Goal: Transaction & Acquisition: Purchase product/service

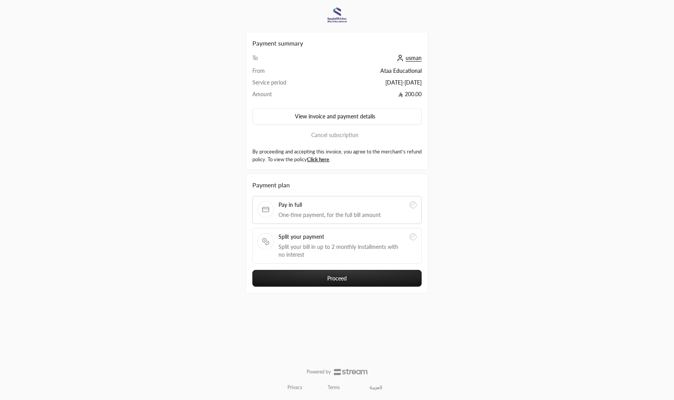
click at [370, 278] on button "Proceed" at bounding box center [336, 278] width 169 height 17
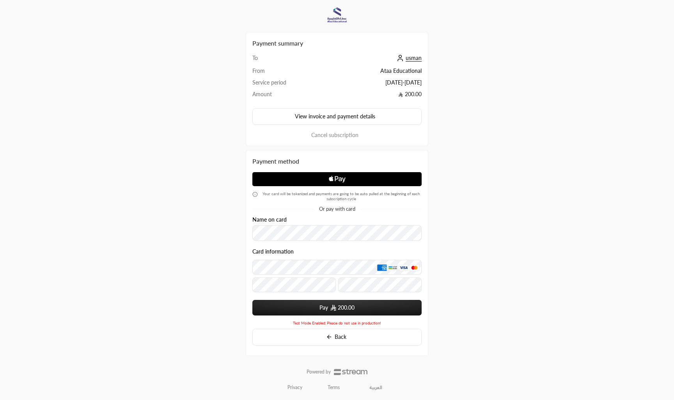
click at [370, 177] on icon "Apple Logo" at bounding box center [337, 179] width 85 height 14
click at [386, 179] on span "Apple Logo" at bounding box center [336, 179] width 169 height 14
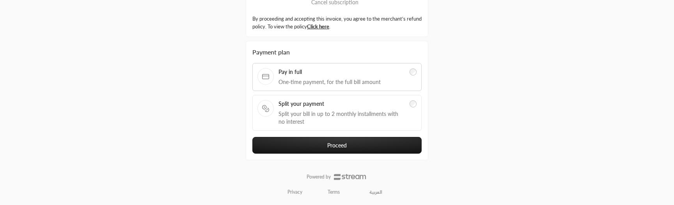
scroll to position [133, 0]
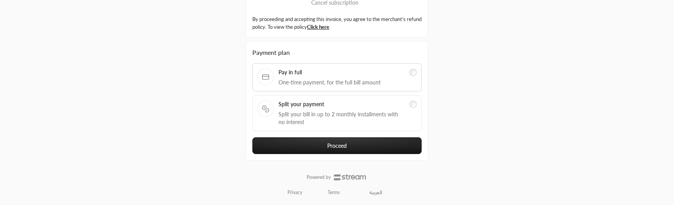
click at [344, 146] on button "Proceed" at bounding box center [336, 146] width 169 height 17
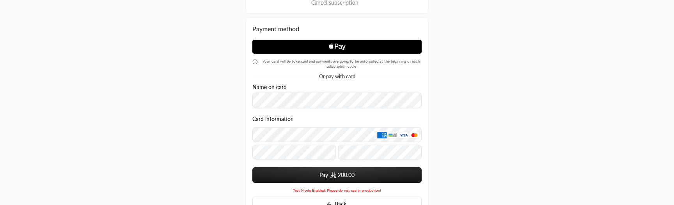
click at [381, 48] on span "Apple Logo" at bounding box center [336, 47] width 169 height 14
click at [331, 92] on div "Name on card" at bounding box center [336, 96] width 169 height 25
